Goal: Task Accomplishment & Management: Use online tool/utility

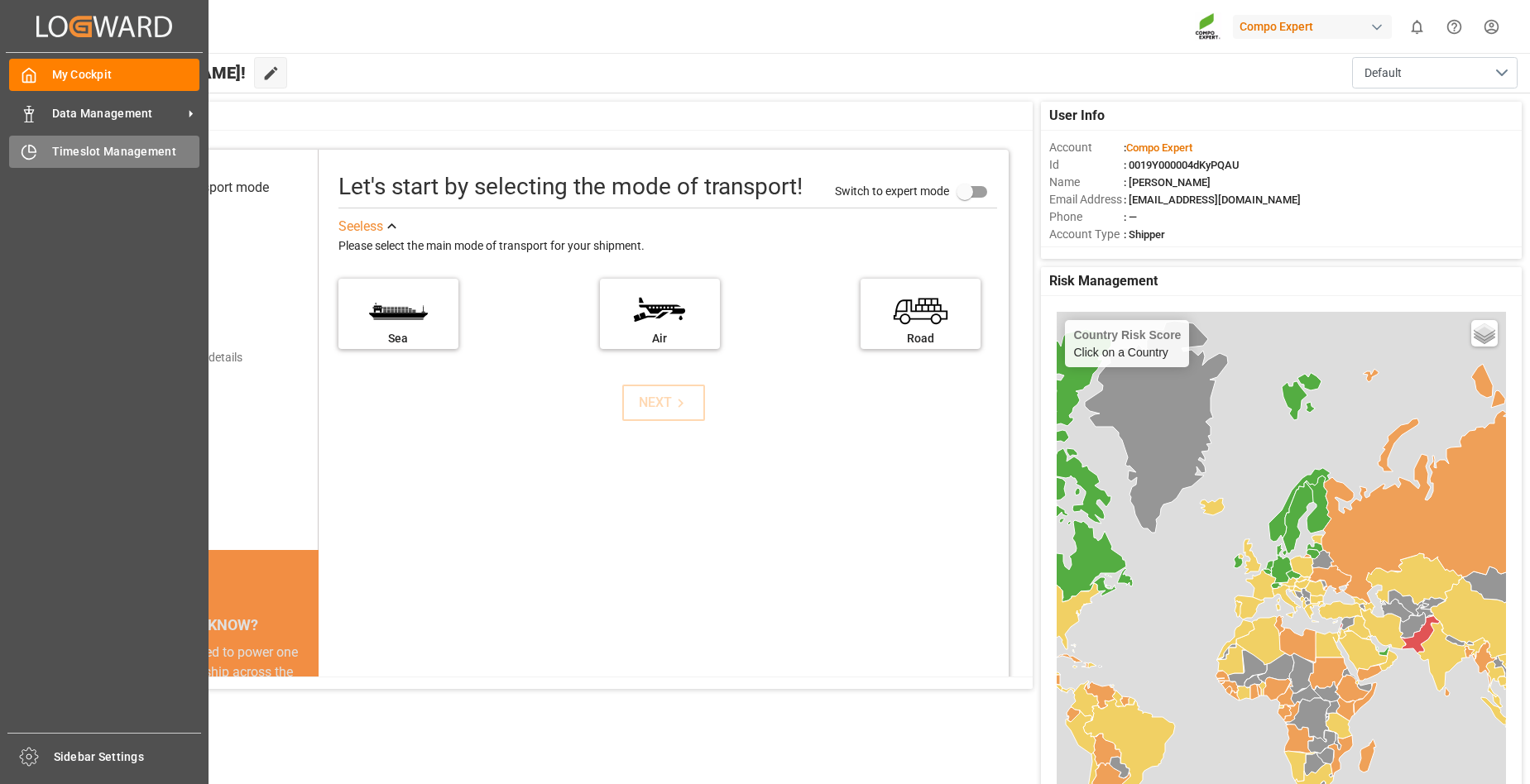
click at [91, 156] on span "Timeslot Management" at bounding box center [126, 152] width 148 height 18
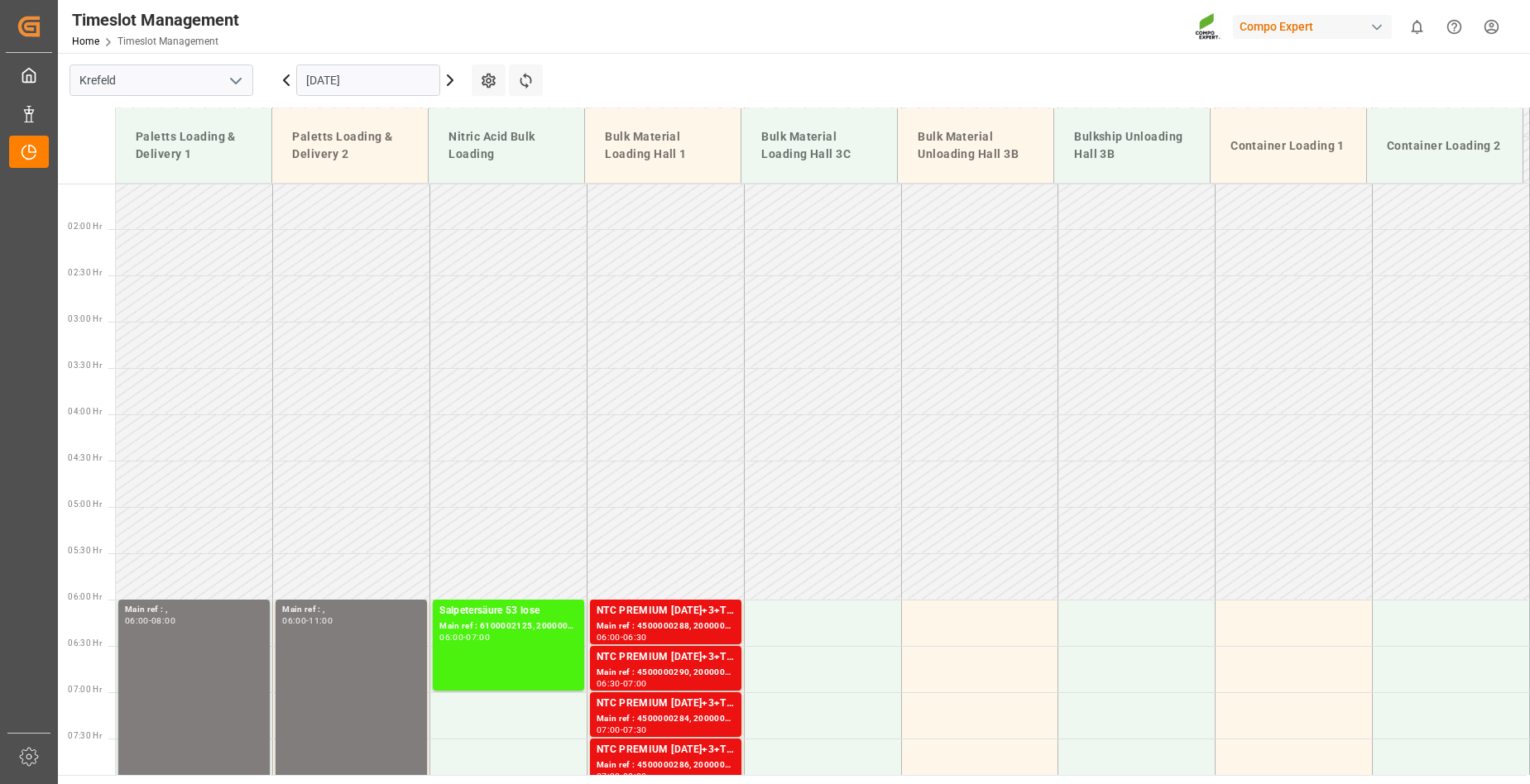
scroll to position [139, 0]
click at [449, 78] on icon at bounding box center [450, 80] width 5 height 10
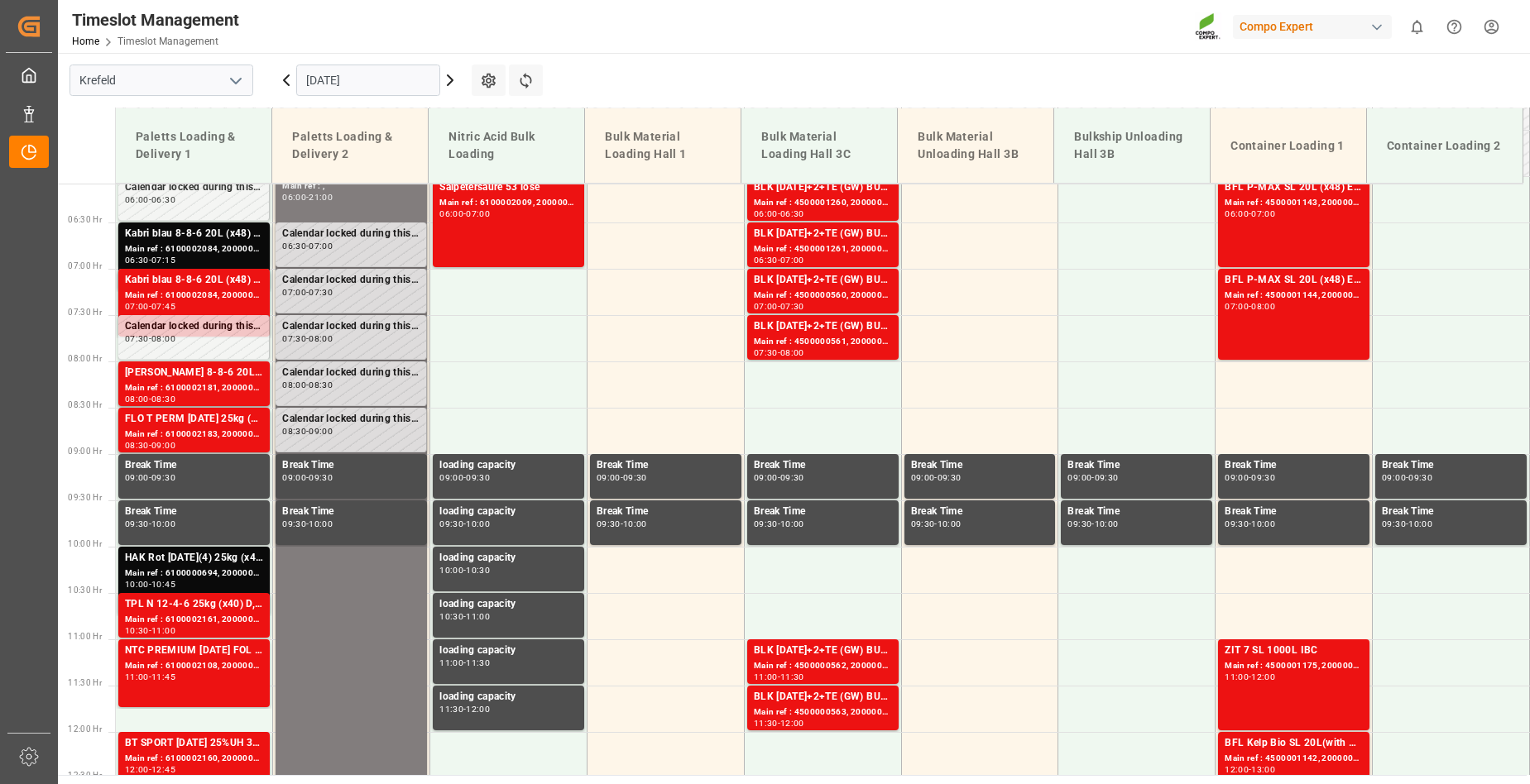
scroll to position [552, 0]
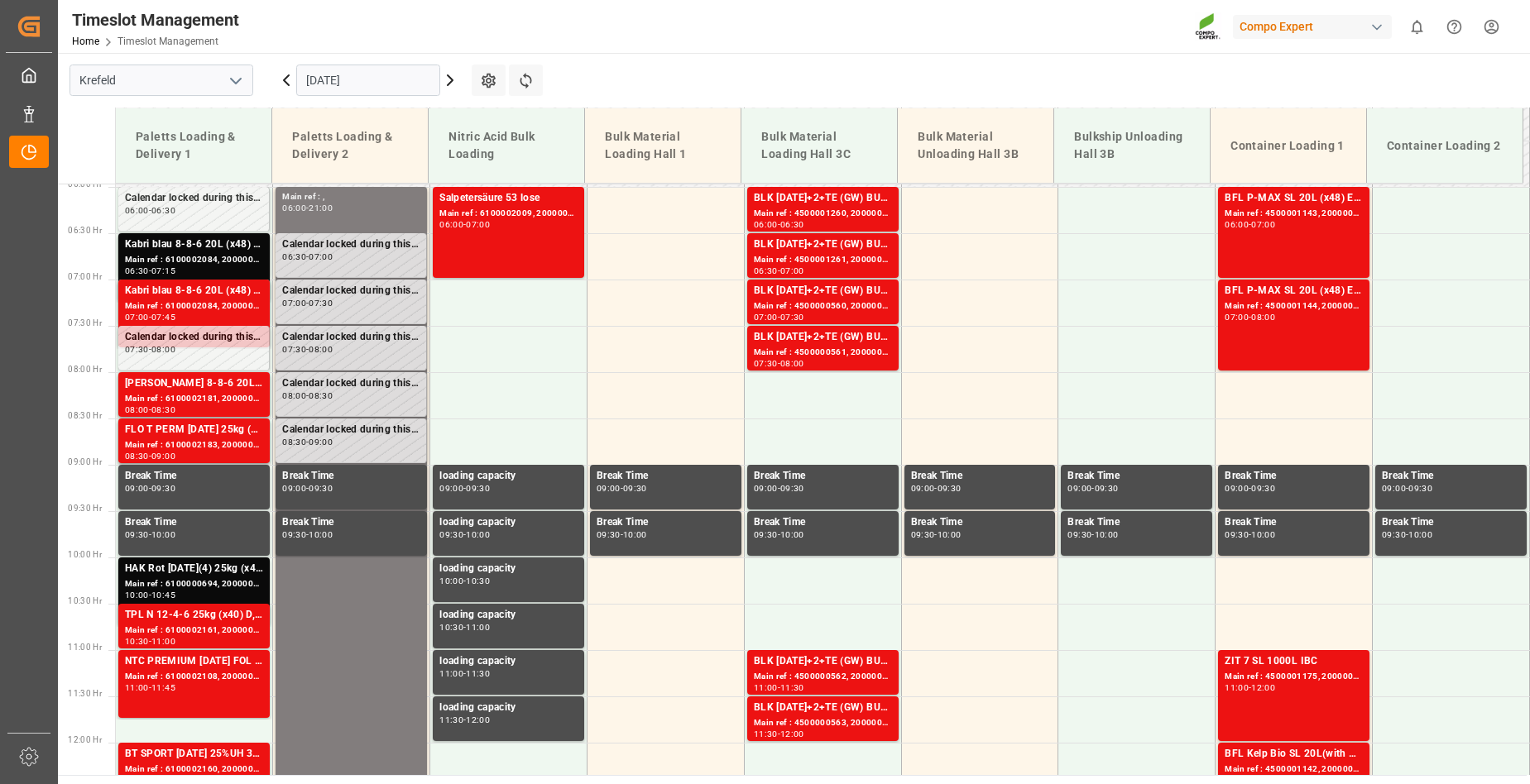
click at [449, 80] on icon at bounding box center [450, 80] width 19 height 19
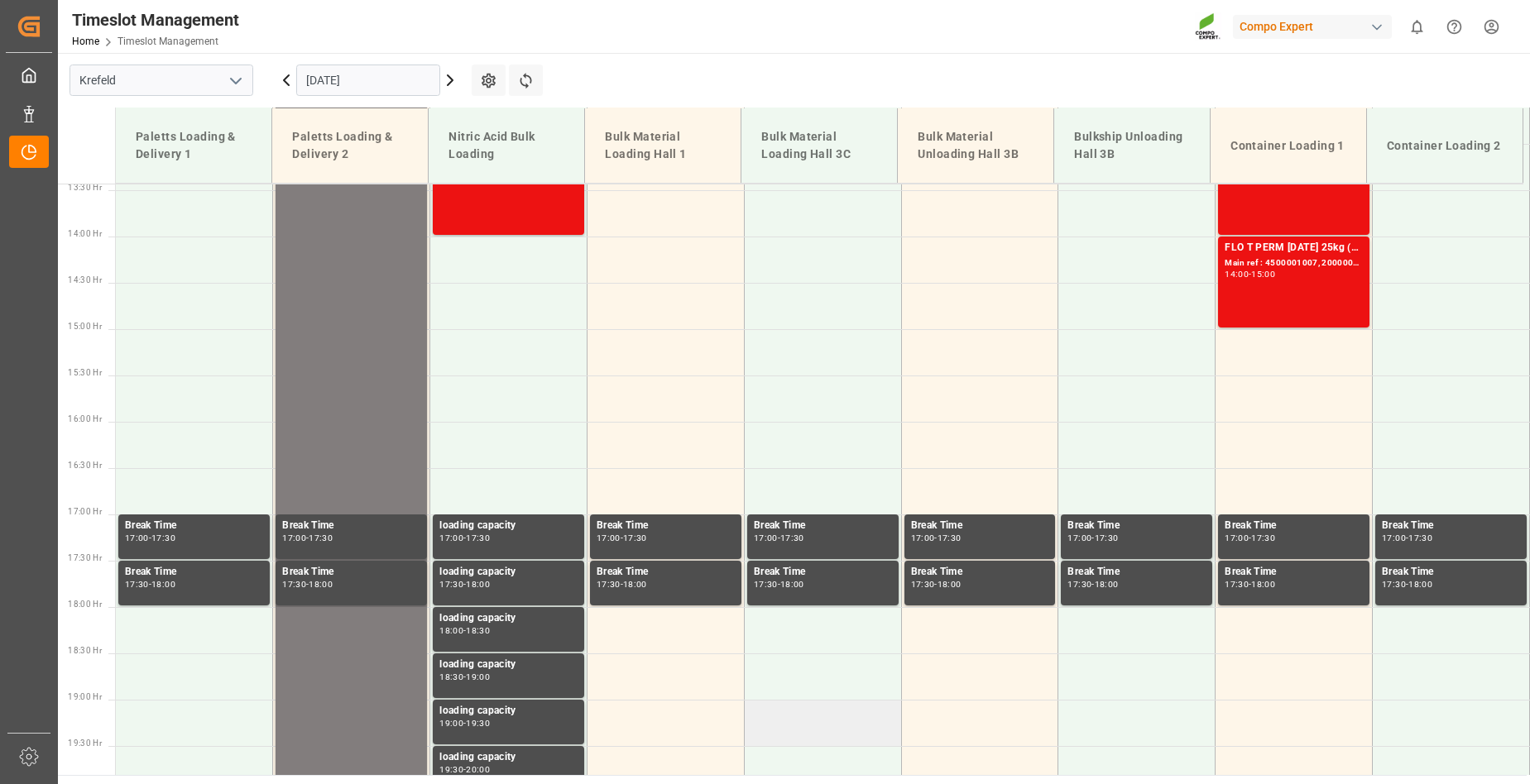
scroll to position [1214, 0]
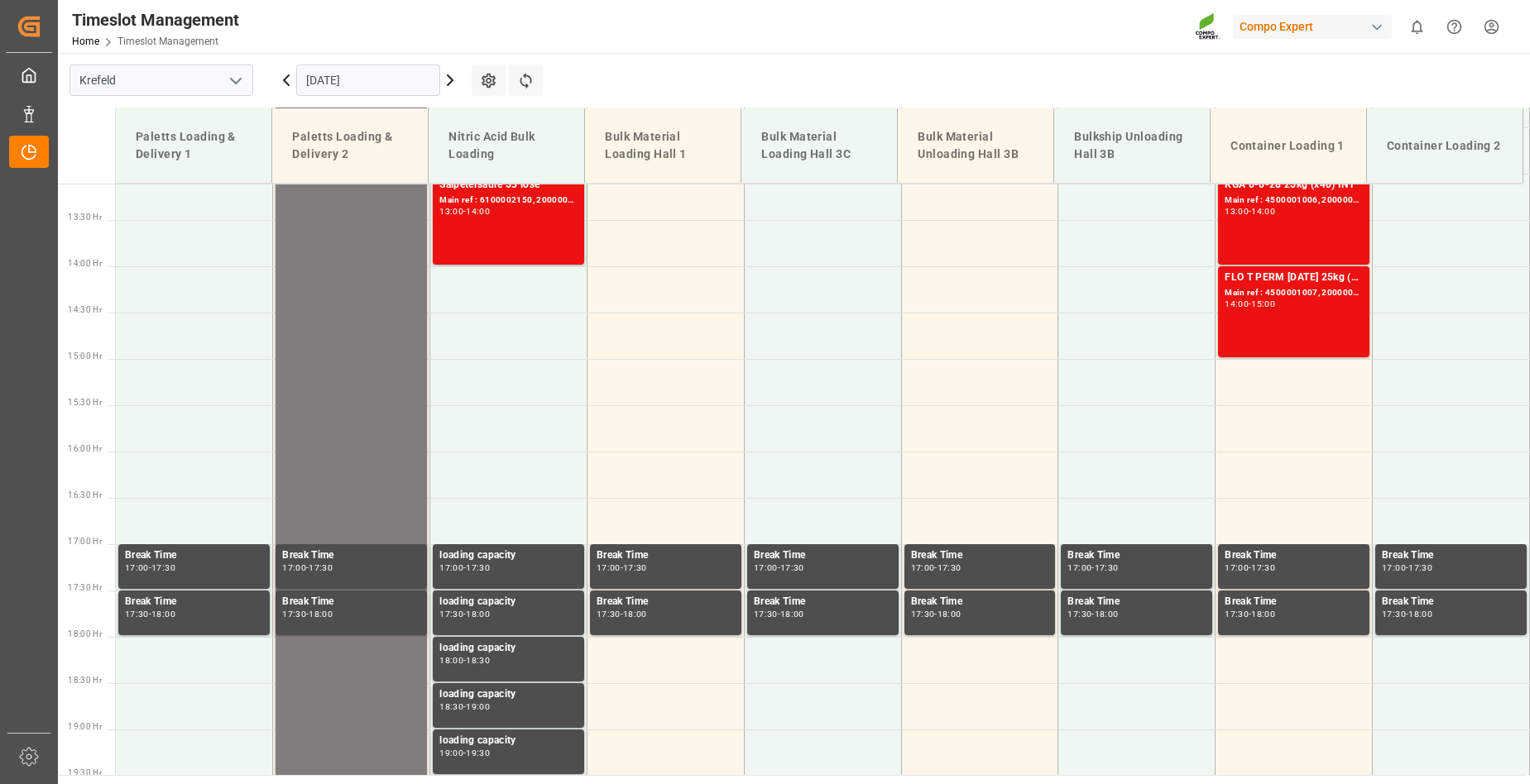
click at [285, 79] on icon at bounding box center [286, 80] width 5 height 10
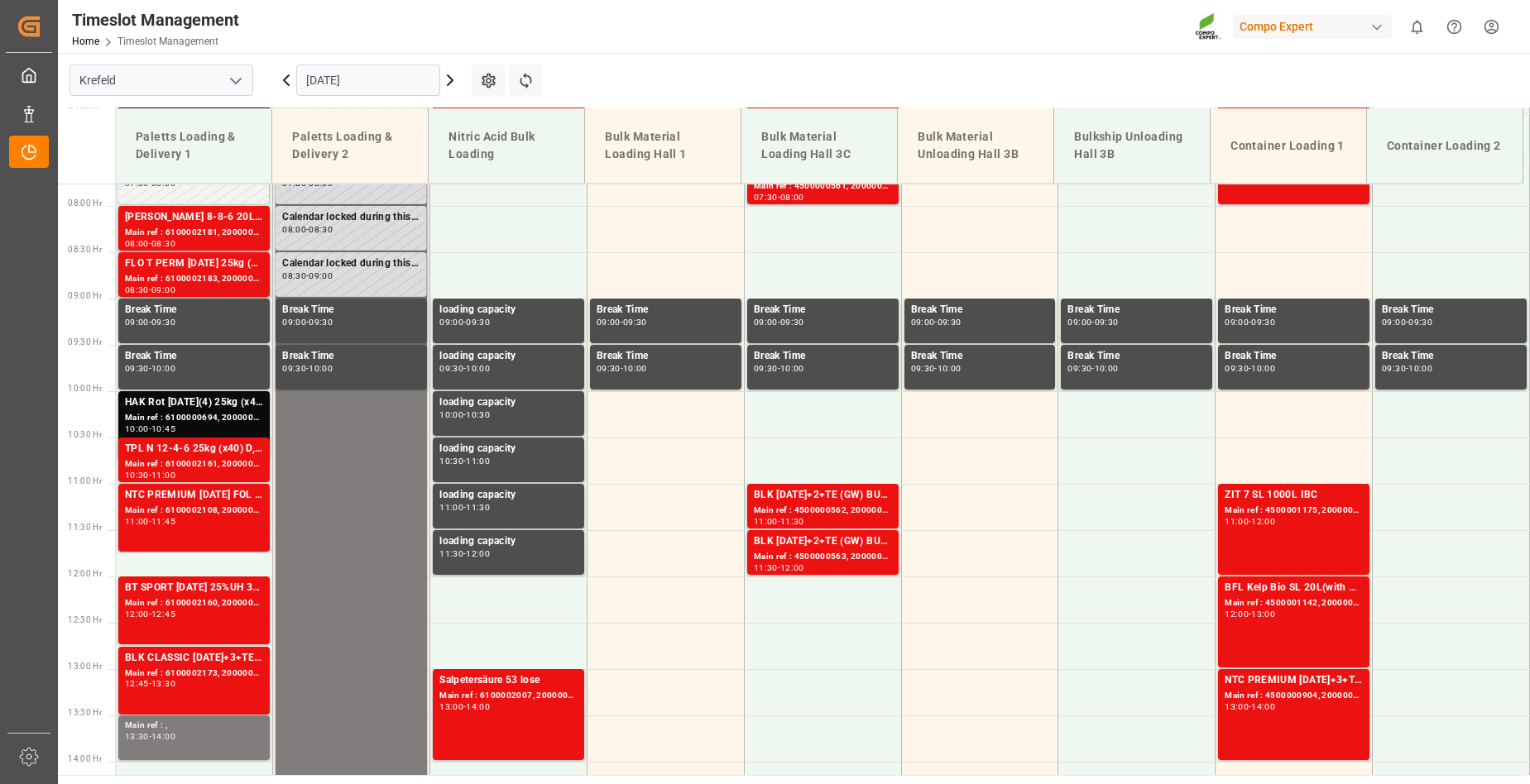
scroll to position [718, 0]
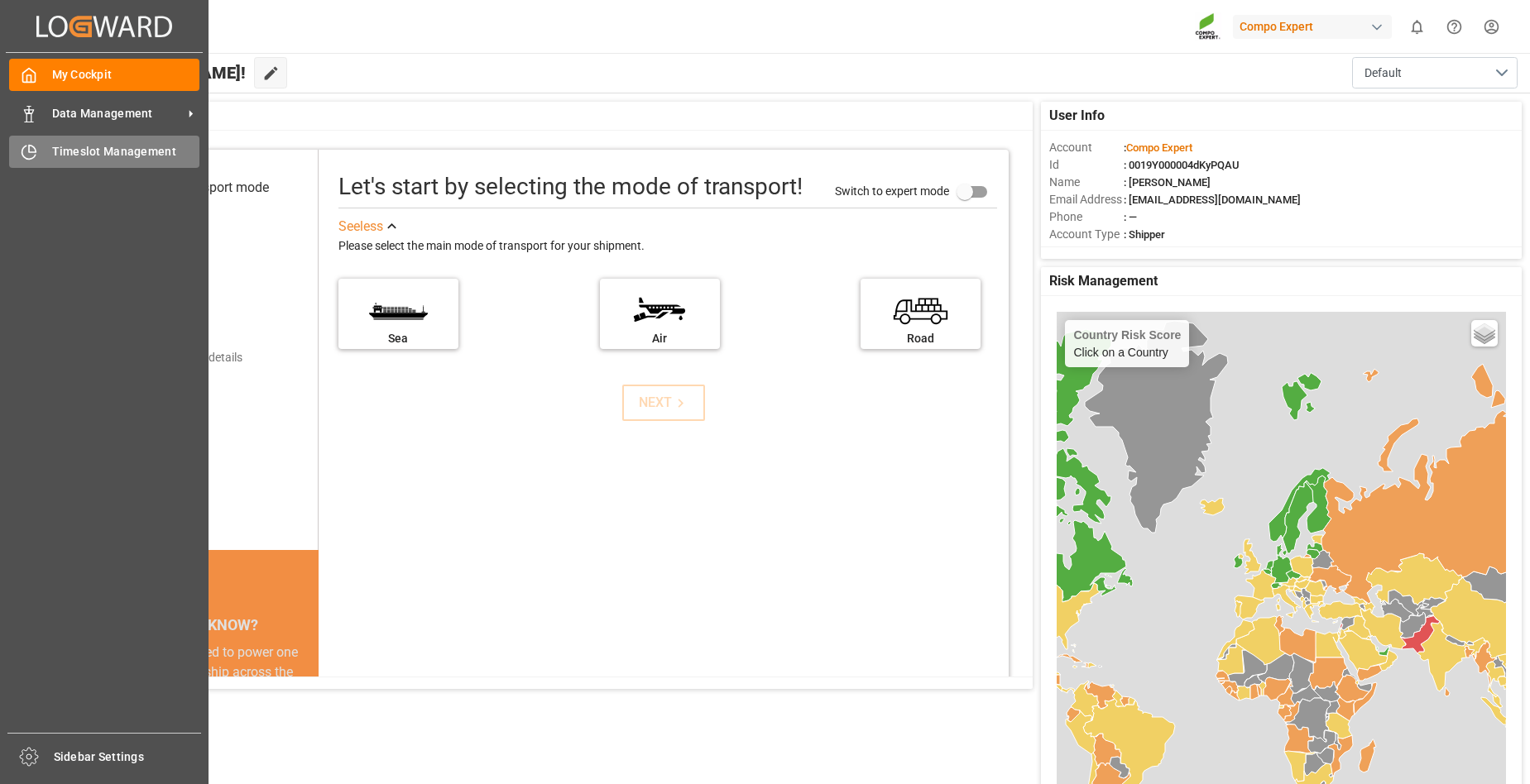
click at [75, 149] on span "Timeslot Management" at bounding box center [126, 152] width 148 height 18
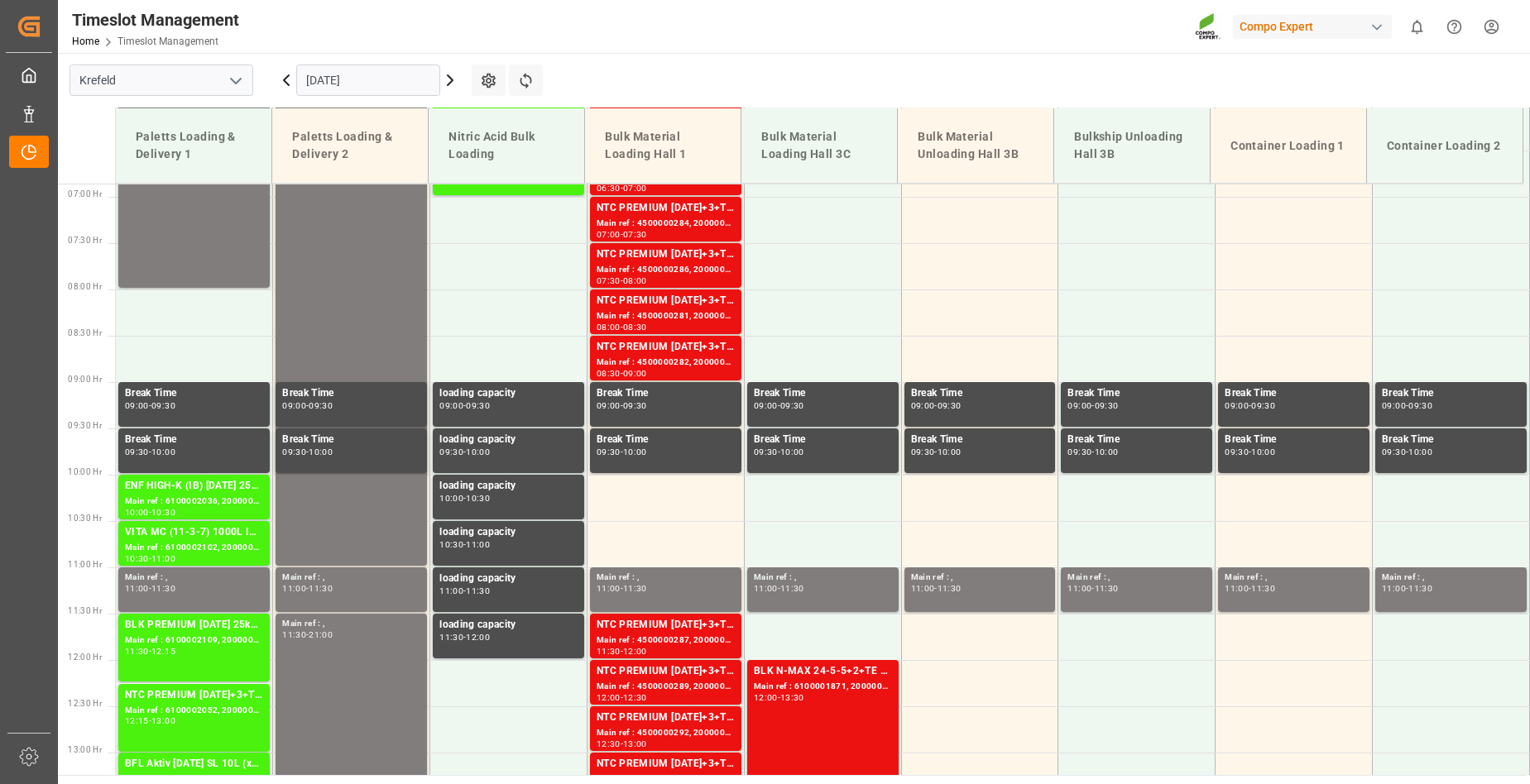
scroll to position [304, 0]
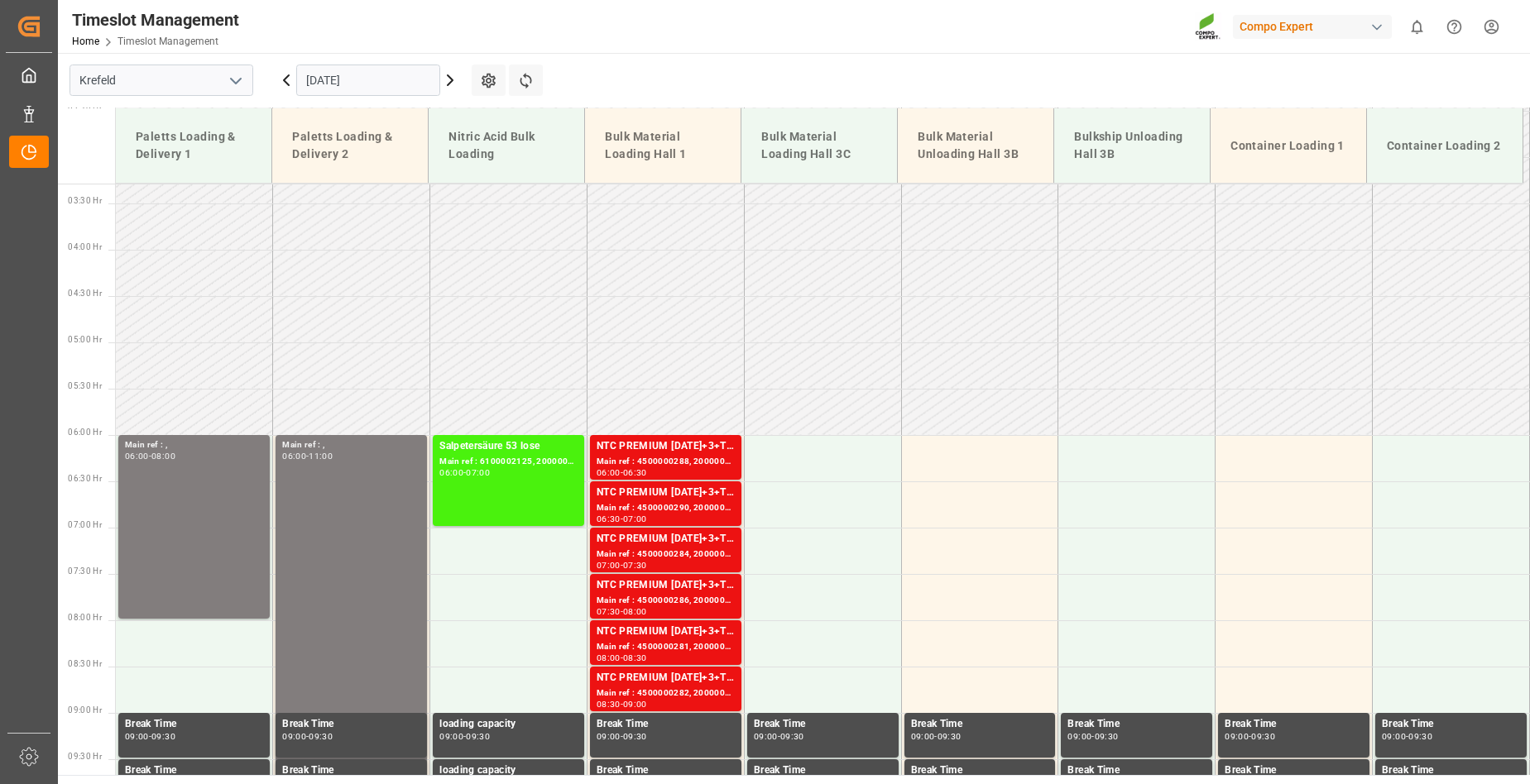
click at [451, 80] on icon at bounding box center [450, 80] width 5 height 10
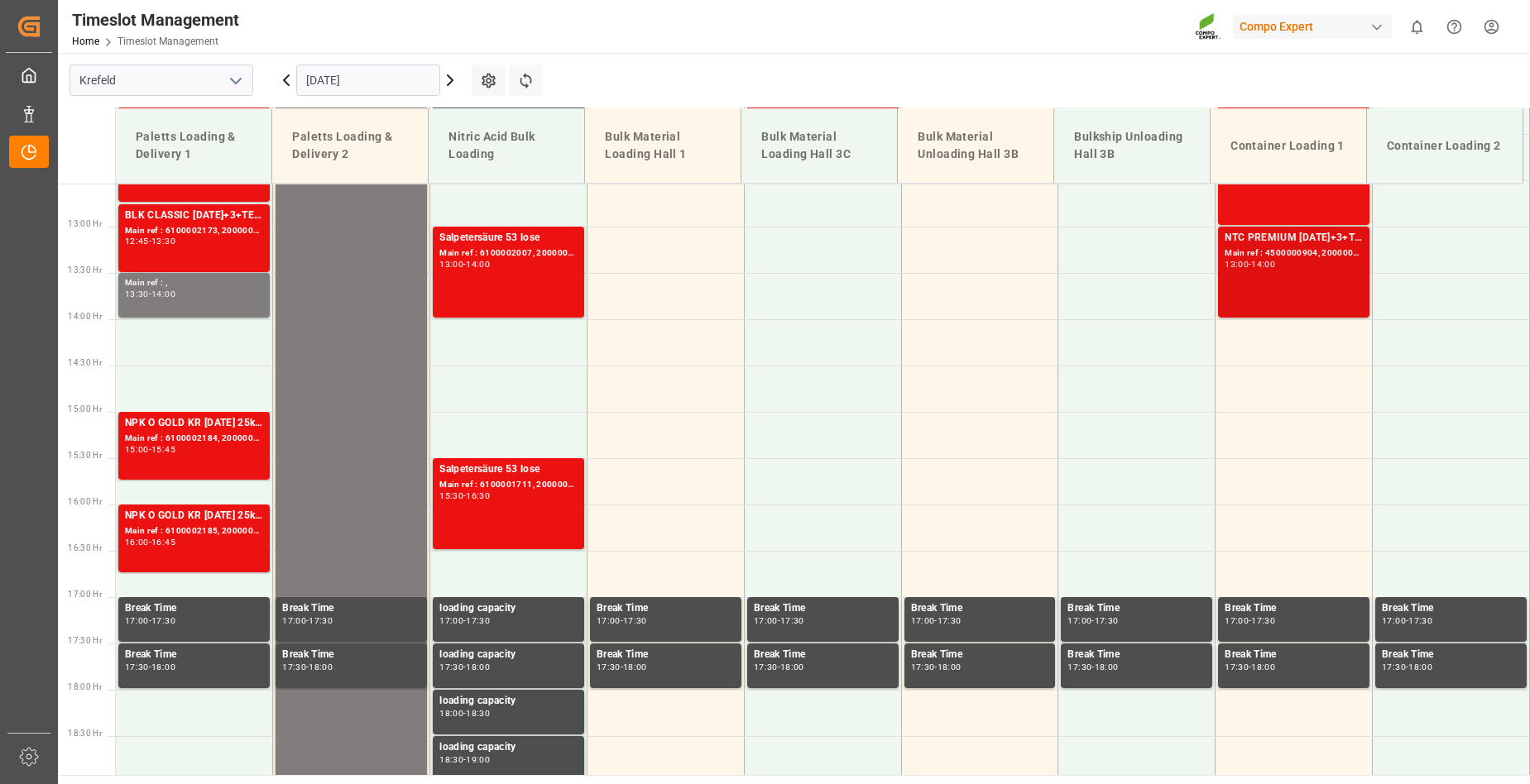
scroll to position [1131, 0]
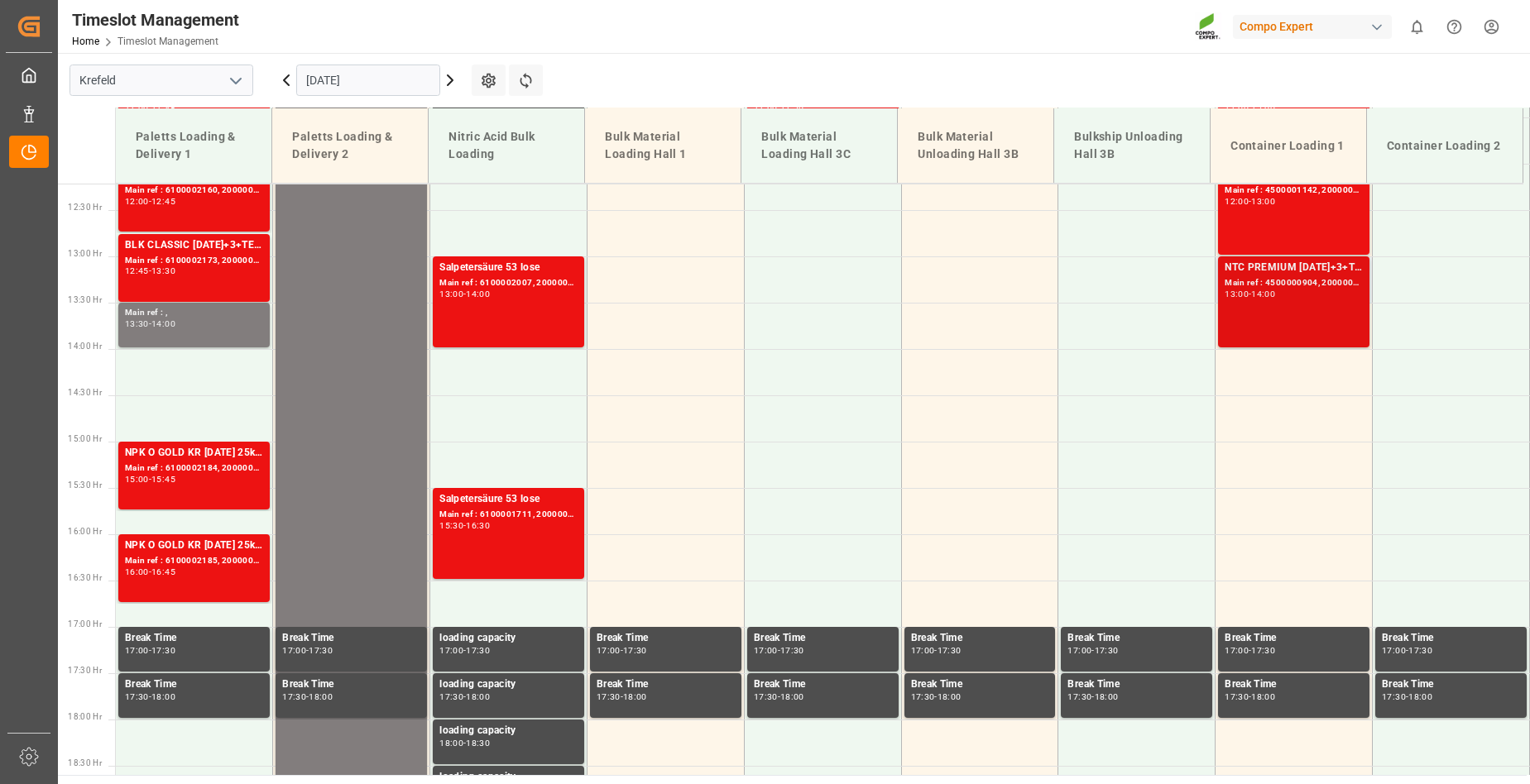
click at [1290, 321] on div "NTC PREMIUM [DATE]+3+TE 1T ISPM BB Main ref : 4500000904, 2000000789 13:00 - 14…" at bounding box center [1294, 302] width 138 height 85
click at [1290, 306] on div "NTC PREMIUM [DATE]+3+TE 1T ISPM BB Main ref : 4500000904, 2000000789 13:00 - 14…" at bounding box center [1294, 302] width 138 height 85
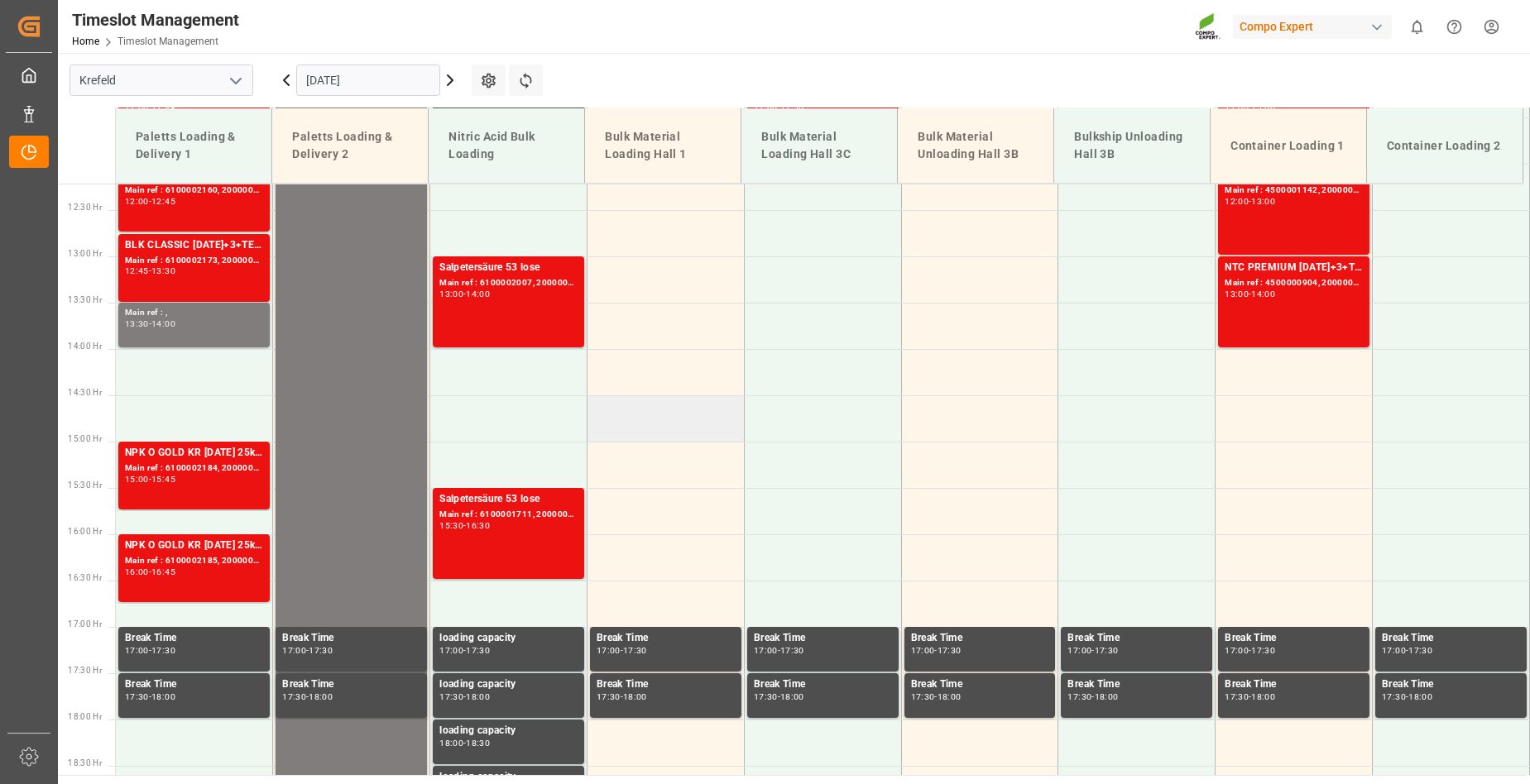
click at [719, 418] on td at bounding box center [665, 418] width 158 height 47
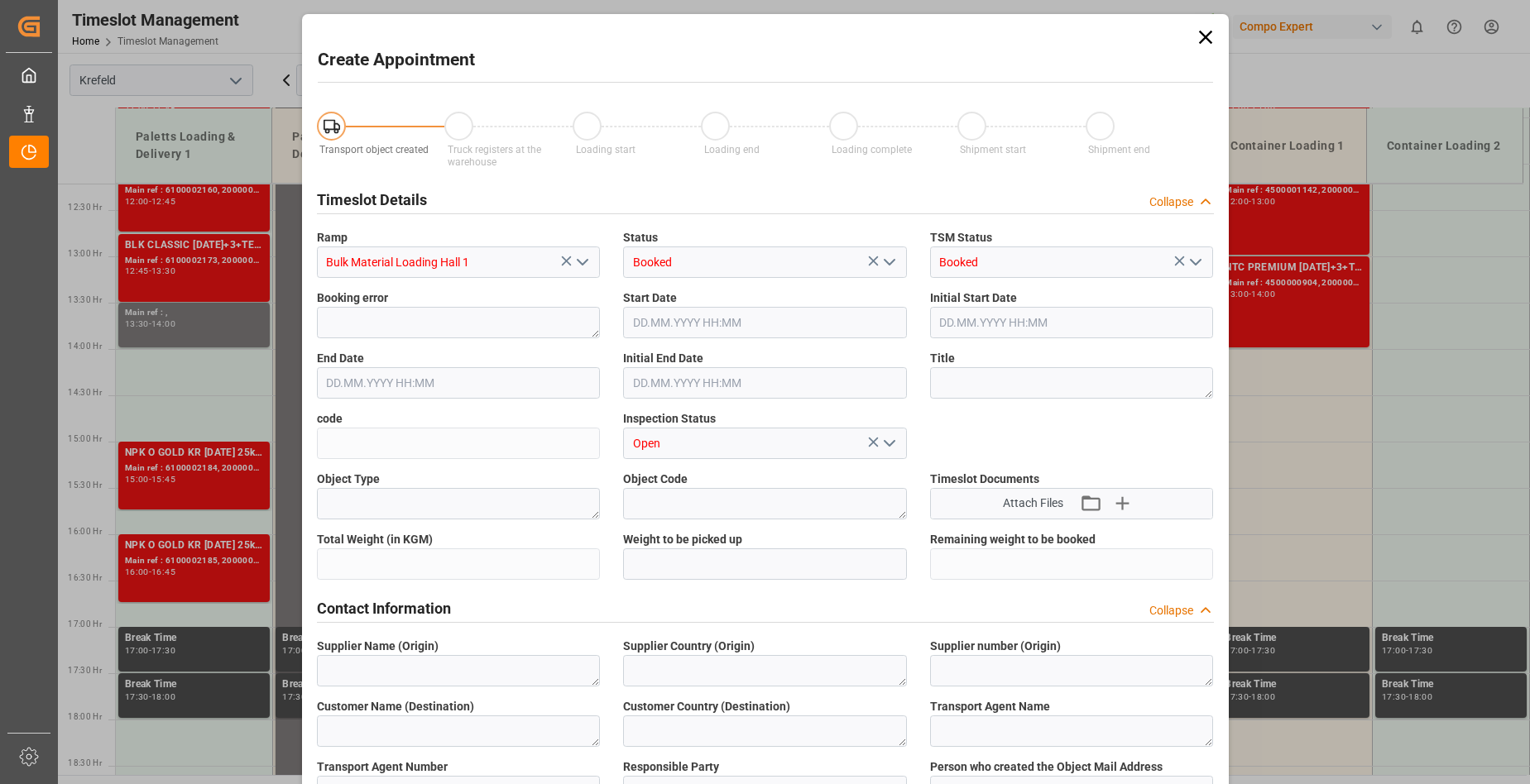
type input "24.09.2025 14:30"
type input "24.09.2025 15:00"
click at [1259, 312] on div "Create Appointment Transport object created Truck registers at the warehouse Lo…" at bounding box center [765, 392] width 1530 height 784
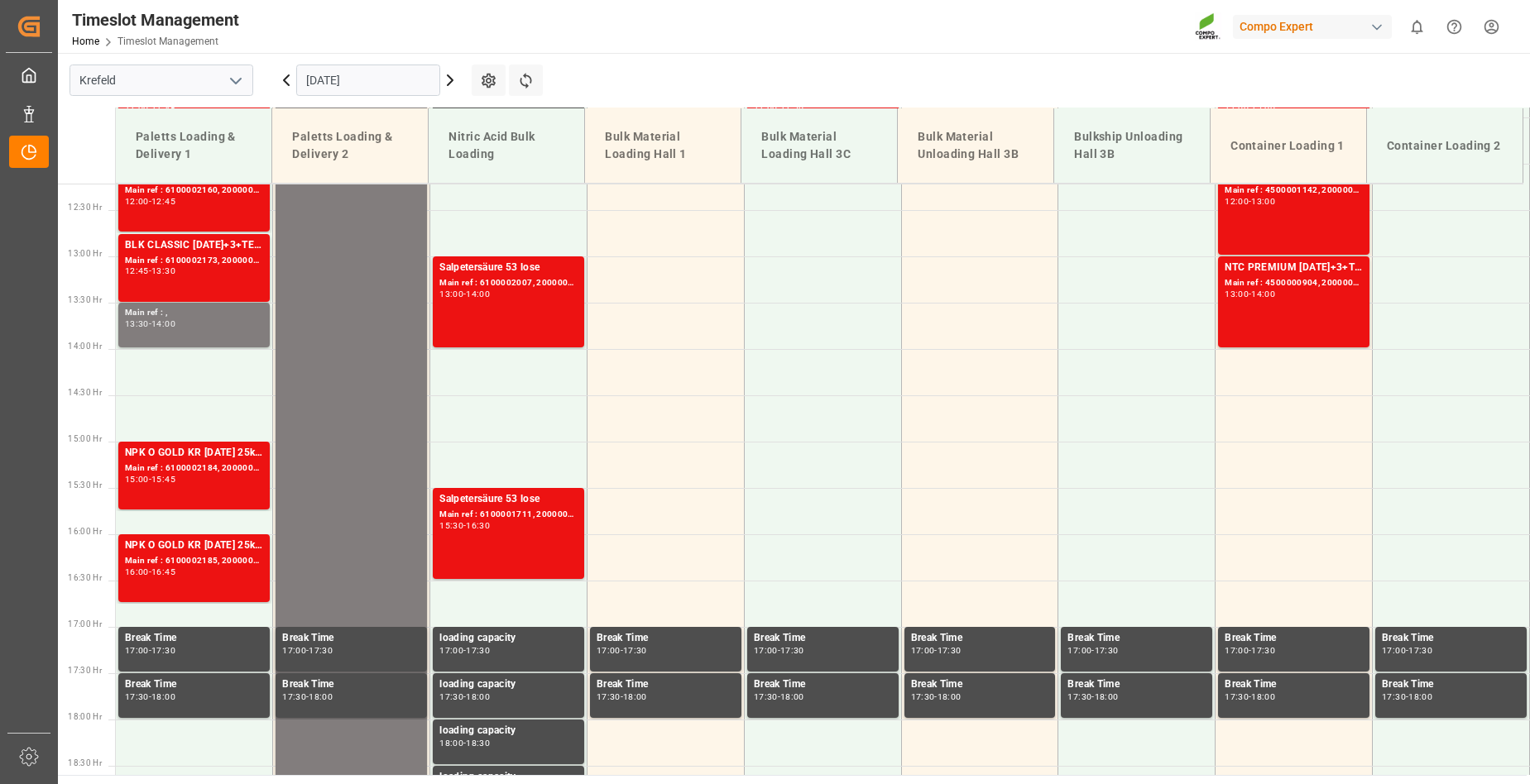
click at [1259, 312] on div "NTC PREMIUM [DATE]+3+TE 1T ISPM BB Main ref : 4500000904, 2000000789 13:00 - 14…" at bounding box center [1294, 302] width 138 height 85
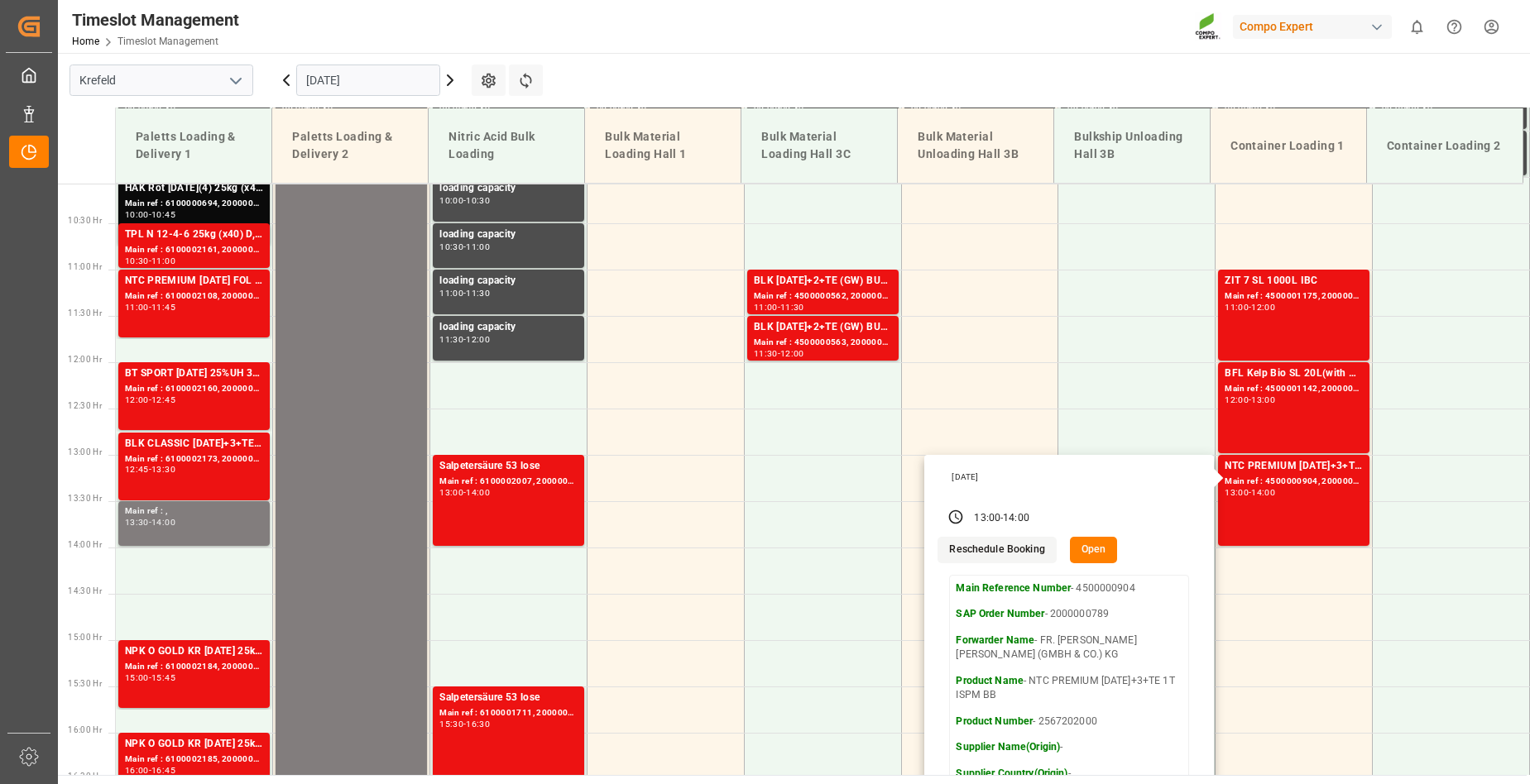
scroll to position [718, 0]
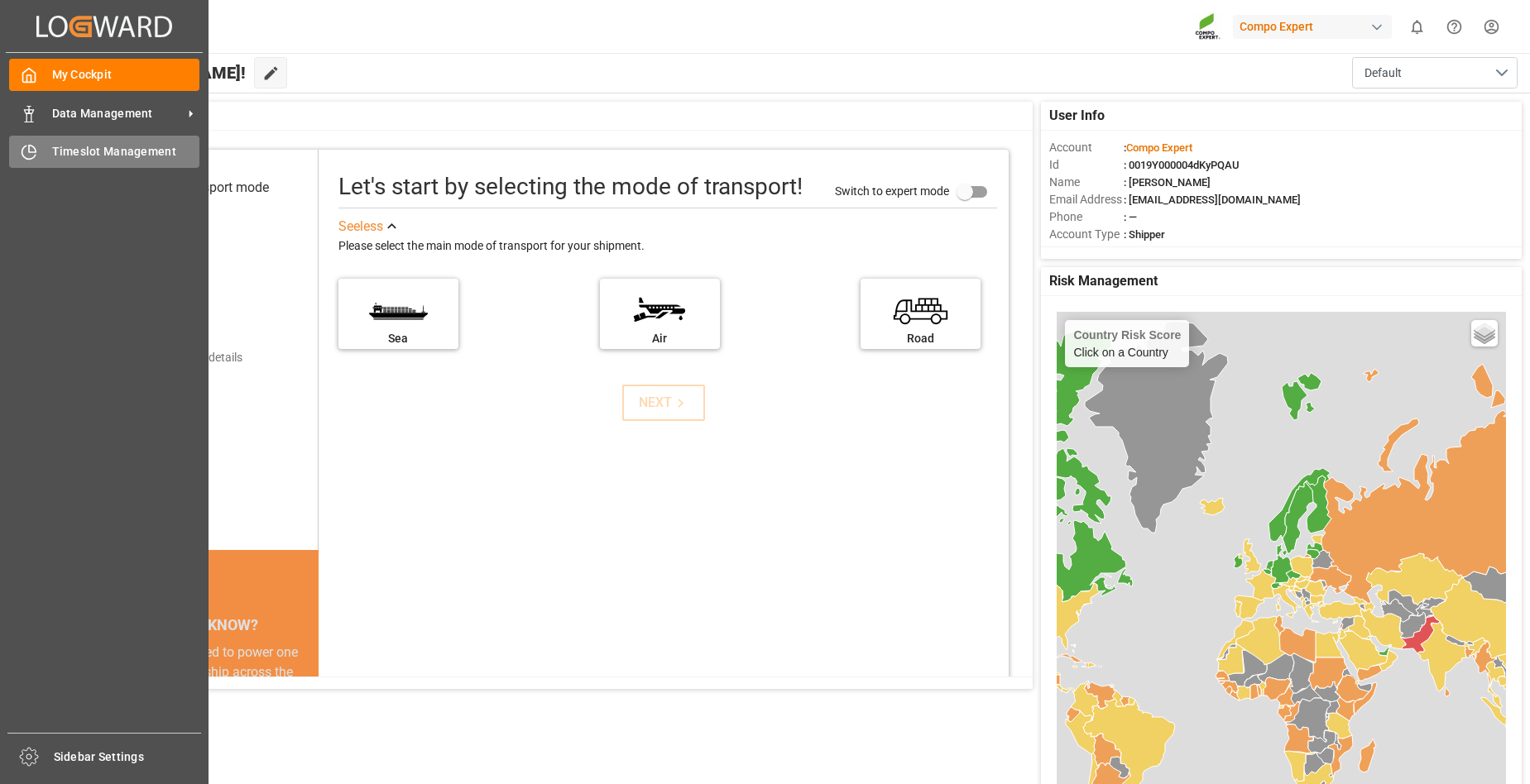
click at [46, 158] on div "Timeslot Management Timeslot Management" at bounding box center [104, 152] width 191 height 32
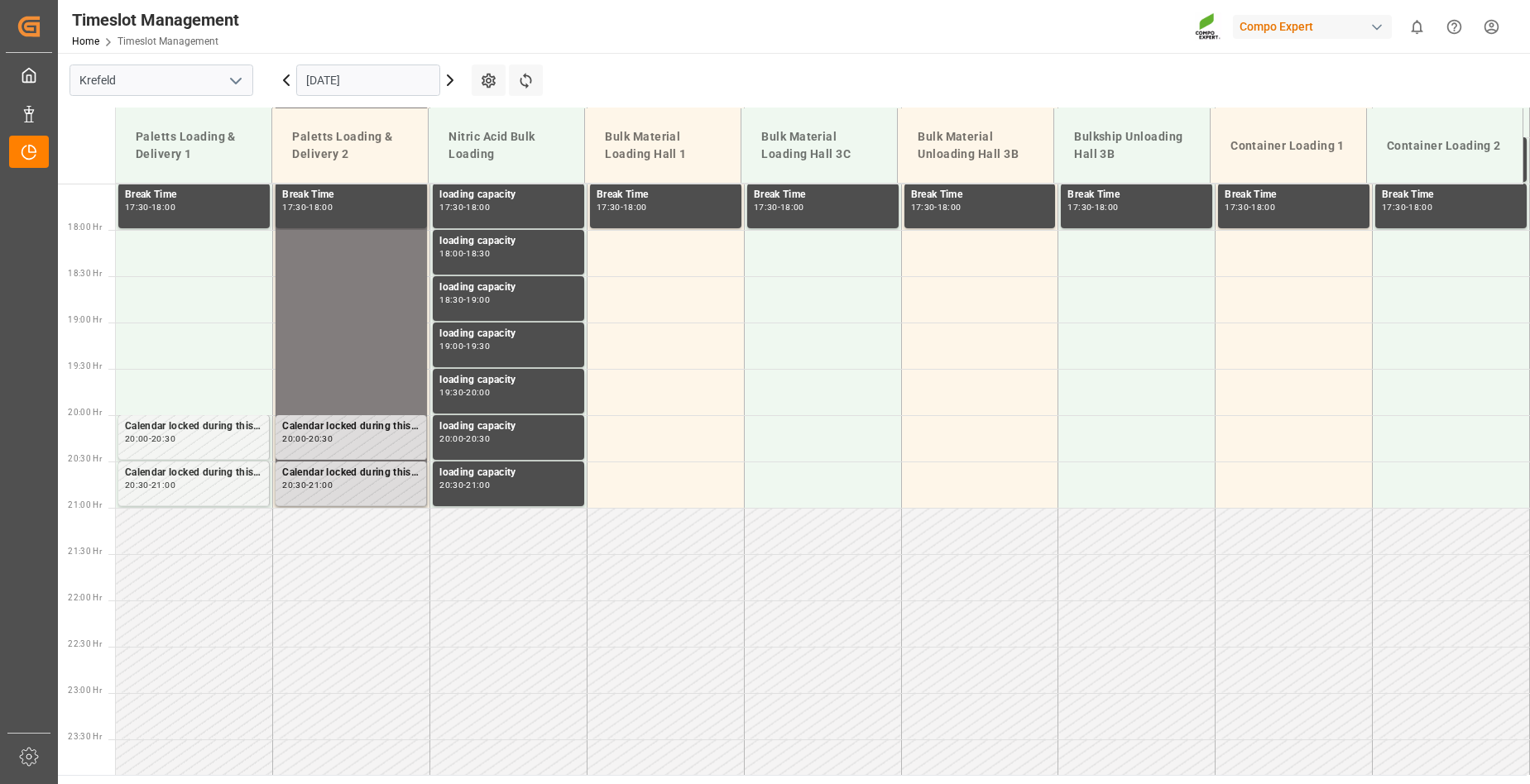
scroll to position [1627, 0]
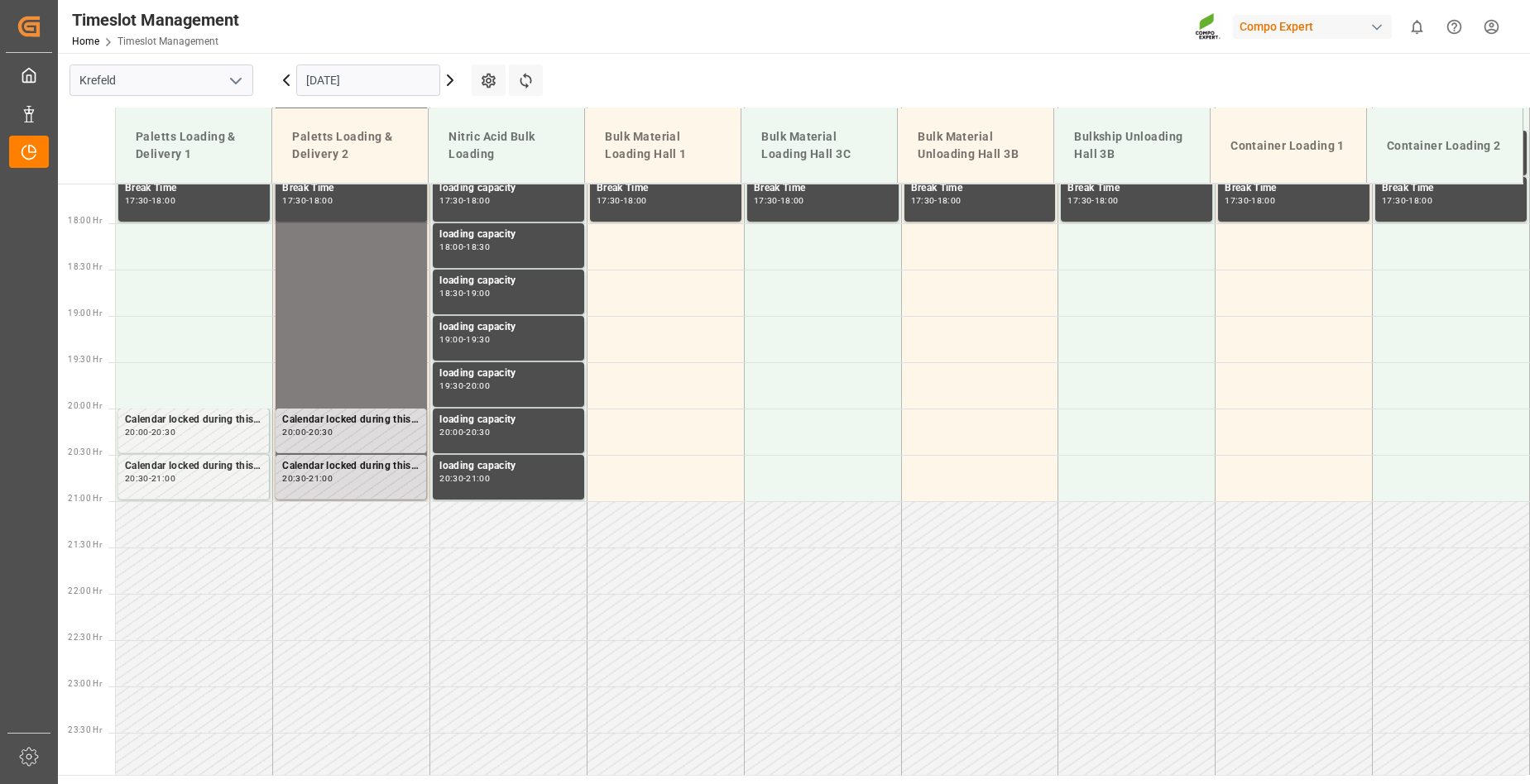
click at [449, 81] on icon at bounding box center [450, 80] width 19 height 19
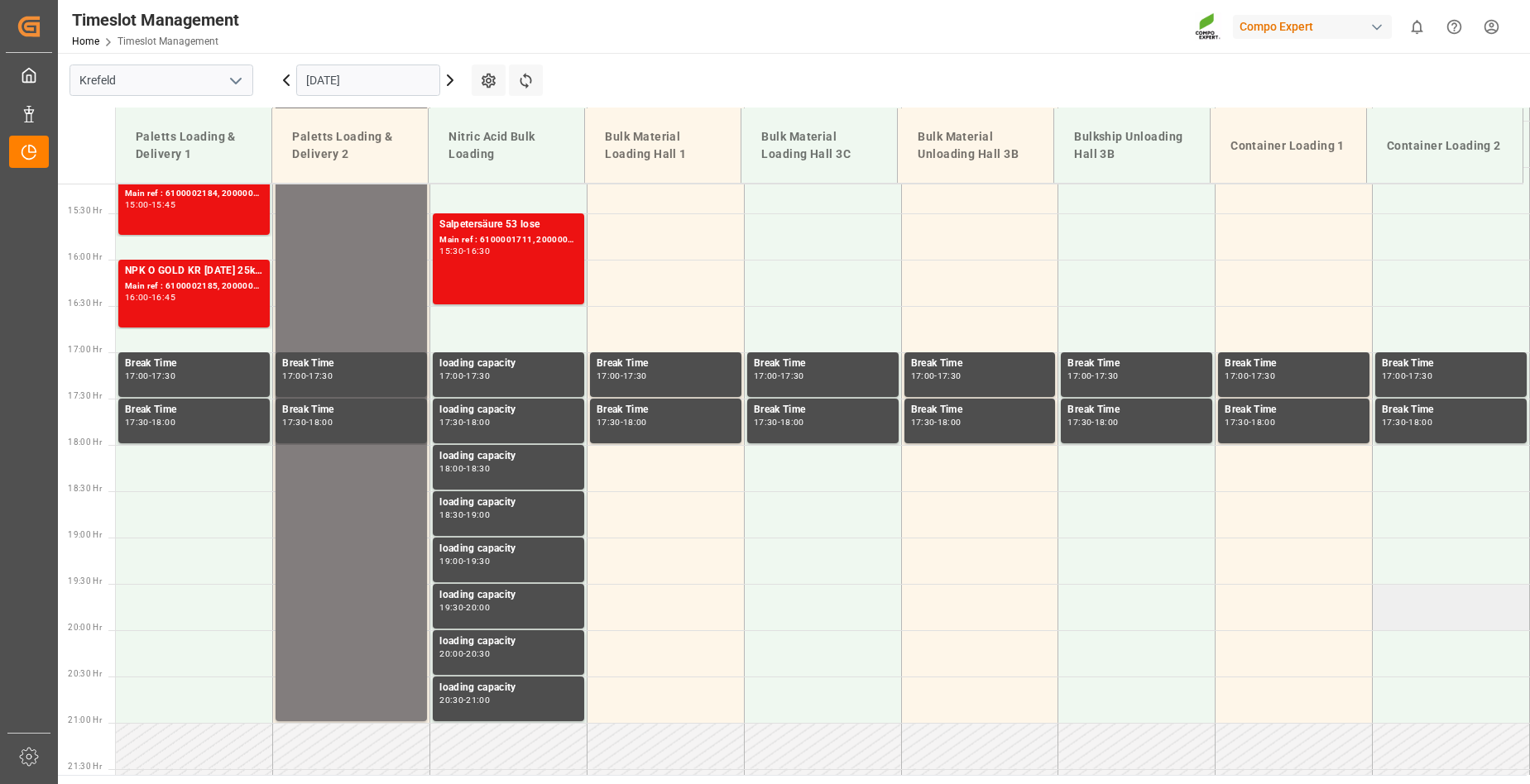
scroll to position [1048, 0]
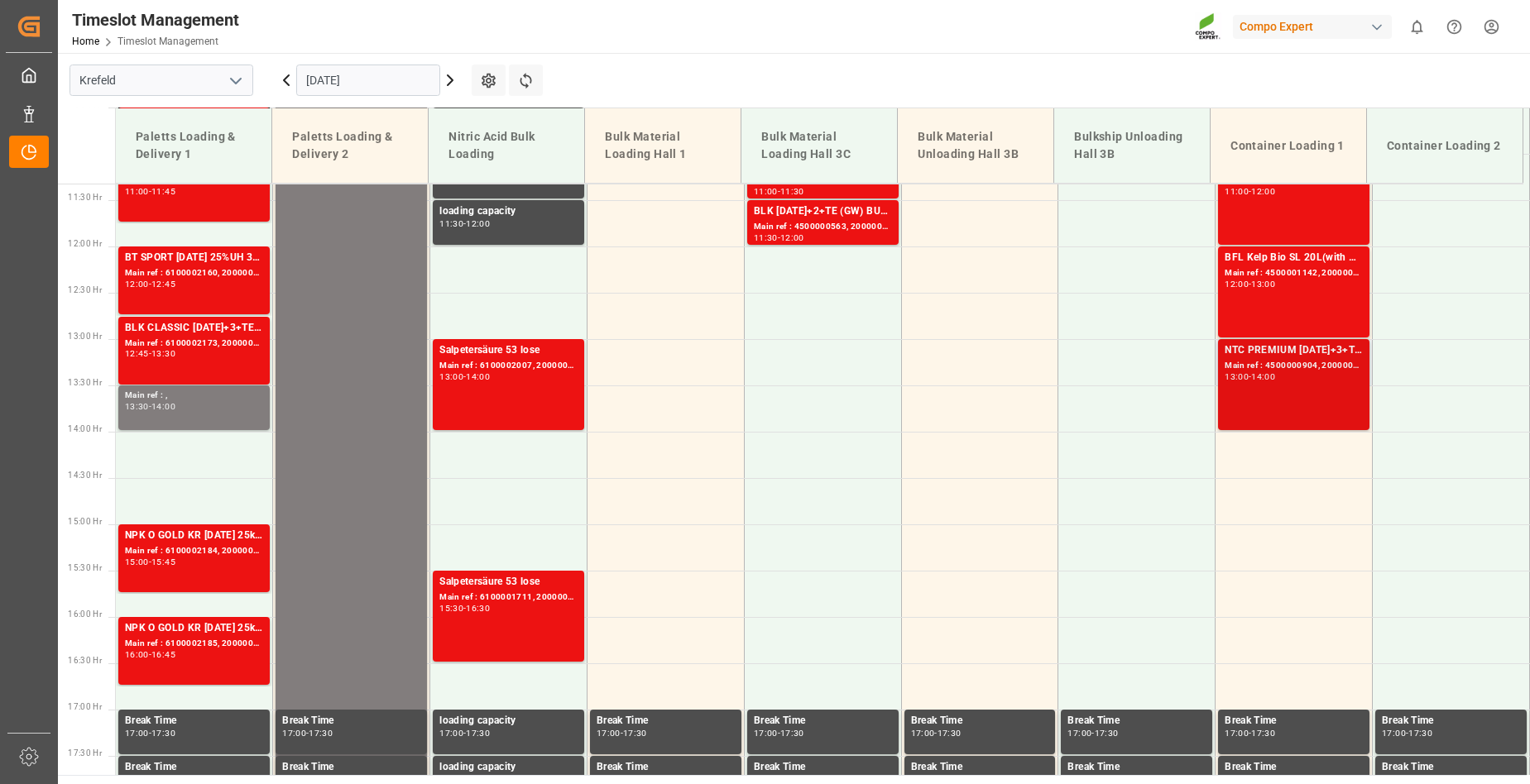
click at [1297, 399] on div "NTC PREMIUM [DATE]+3+TE 1T ISPM BB Main ref : 4500000904, 2000000789 13:00 - 14…" at bounding box center [1294, 384] width 138 height 85
click at [451, 80] on icon at bounding box center [450, 80] width 19 height 19
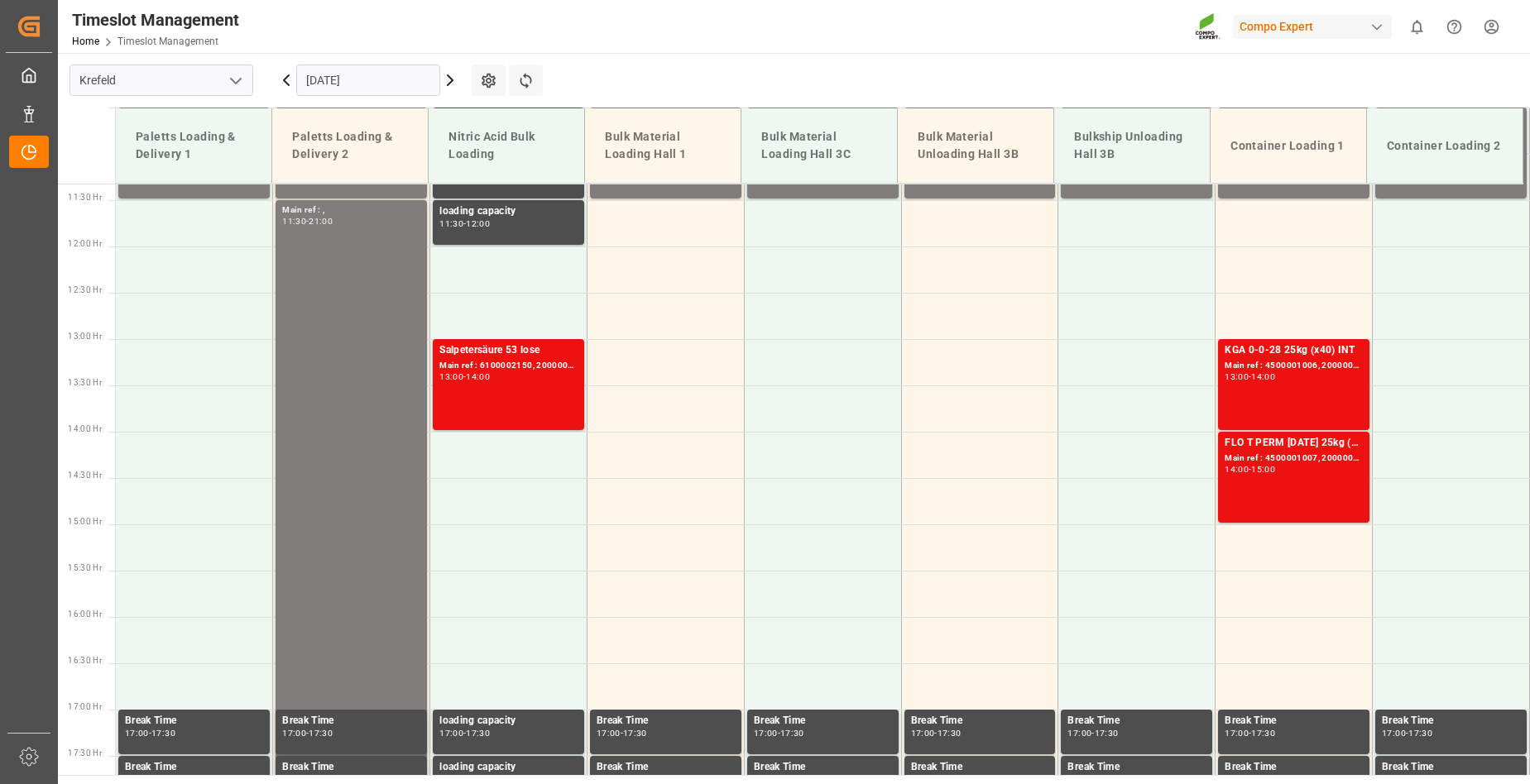
click at [452, 80] on icon at bounding box center [450, 80] width 5 height 10
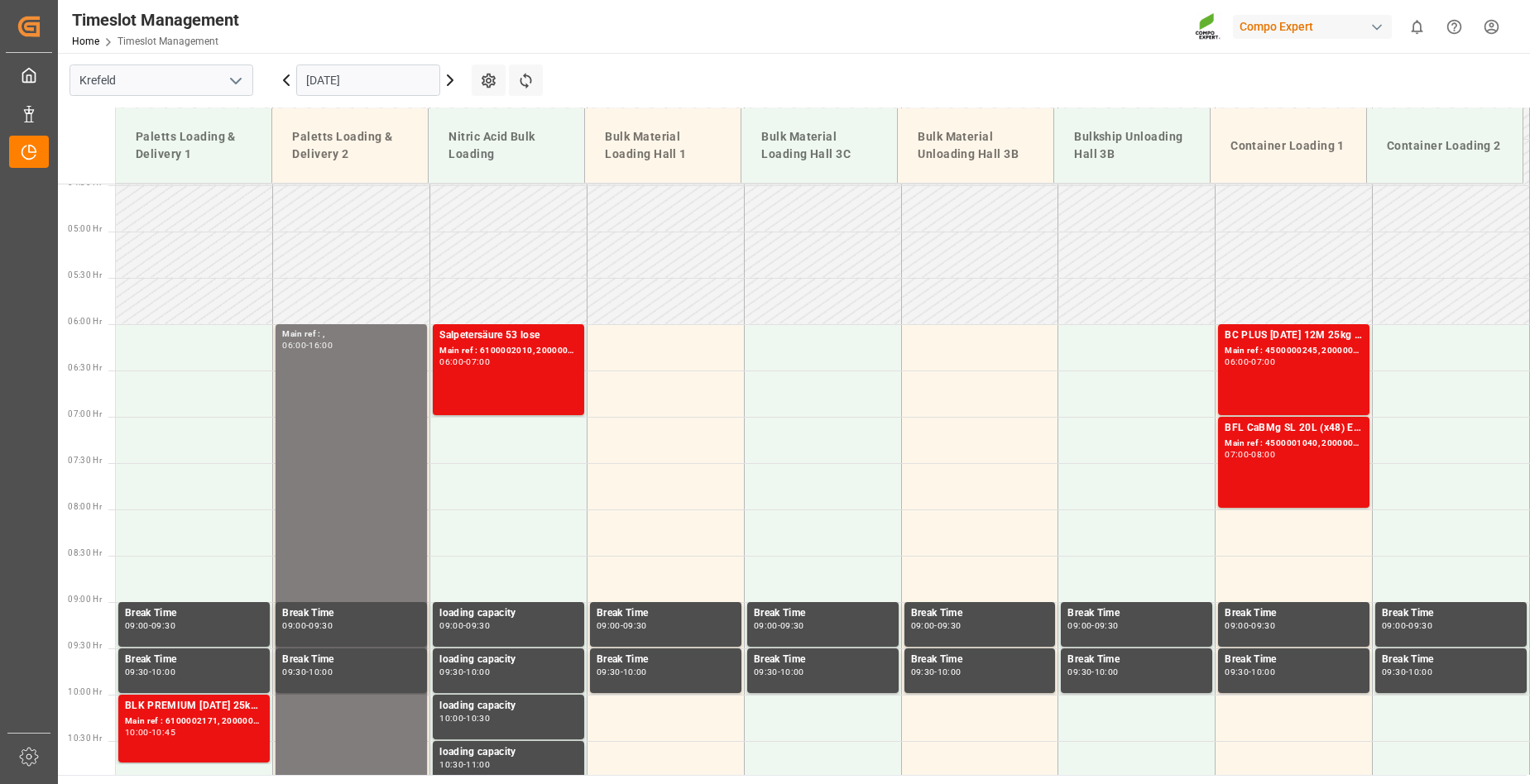
scroll to position [387, 0]
